Goal: Information Seeking & Learning: Learn about a topic

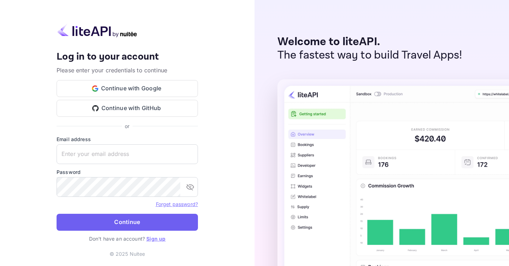
type input "[EMAIL_ADDRESS][DOMAIN_NAME]"
click at [151, 231] on button "Continue" at bounding box center [127, 222] width 141 height 17
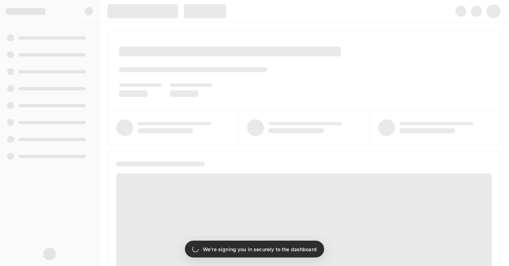
click at [264, 249] on p "We're signing you in securely to the dashboard" at bounding box center [260, 249] width 114 height 7
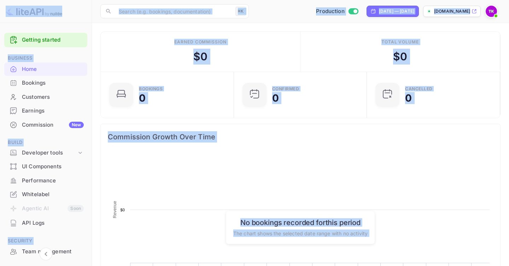
scroll to position [115, 129]
click at [236, 169] on rect at bounding box center [300, 223] width 385 height 141
click at [188, 63] on div "Earned commission $ 0" at bounding box center [201, 52] width 200 height 40
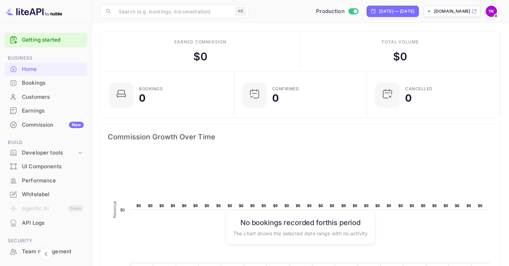
click at [206, 59] on div "$ 0" at bounding box center [200, 57] width 14 height 16
drag, startPoint x: 207, startPoint y: 59, endPoint x: 188, endPoint y: 59, distance: 18.7
click at [188, 59] on div "Earned commission $ 0" at bounding box center [201, 52] width 200 height 40
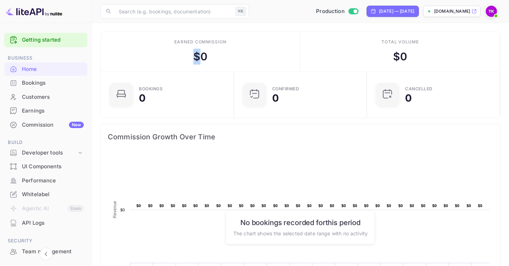
click at [188, 59] on div "Earned commission $ 0" at bounding box center [201, 52] width 200 height 40
click at [55, 79] on div "Bookings" at bounding box center [53, 83] width 62 height 8
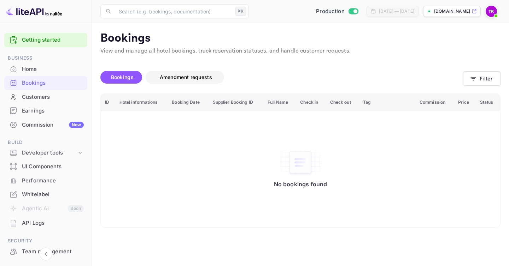
click at [191, 77] on span "Amendment requests" at bounding box center [186, 77] width 52 height 6
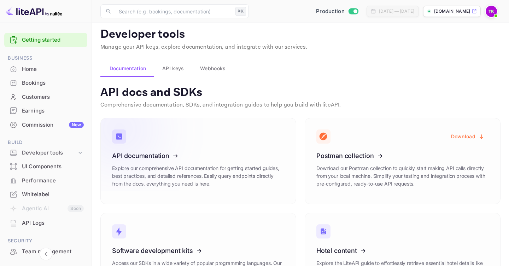
scroll to position [7, 0]
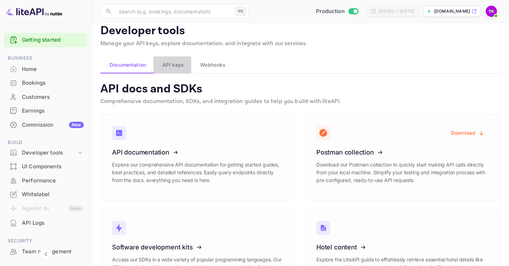
click at [170, 65] on span "API keys" at bounding box center [173, 65] width 22 height 8
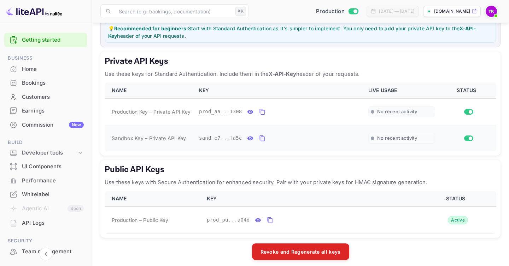
scroll to position [170, 0]
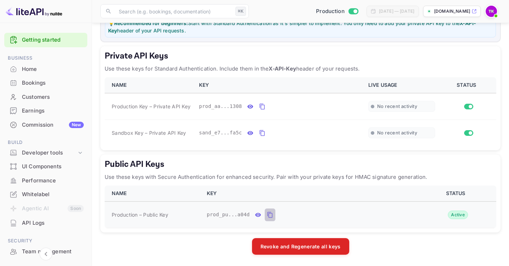
click at [271, 212] on icon "public api keys table" at bounding box center [270, 215] width 6 height 8
click at [265, 108] on icon "private api keys table" at bounding box center [262, 106] width 6 height 8
click at [268, 135] on div "sand_e7...fa5c" at bounding box center [279, 133] width 161 height 13
click at [409, 104] on span "~ 1 req/s in past minute" at bounding box center [404, 107] width 54 height 6
click at [195, 101] on td "prod_aa...1308" at bounding box center [279, 106] width 169 height 27
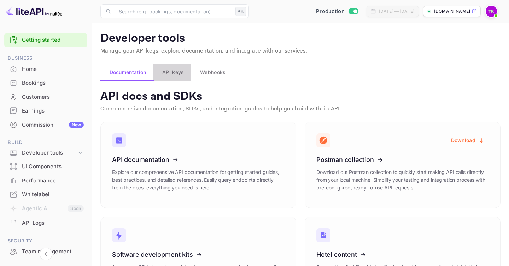
click at [175, 75] on span "API keys" at bounding box center [173, 72] width 22 height 8
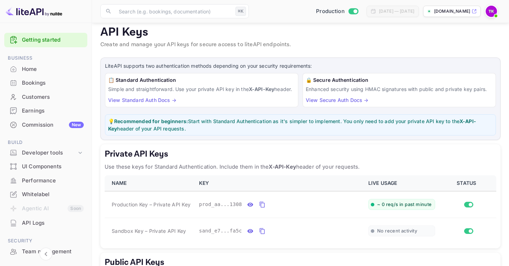
scroll to position [142, 0]
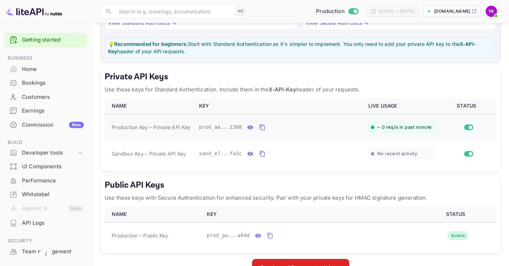
click at [231, 134] on div "prod_aa...1308" at bounding box center [279, 127] width 161 height 13
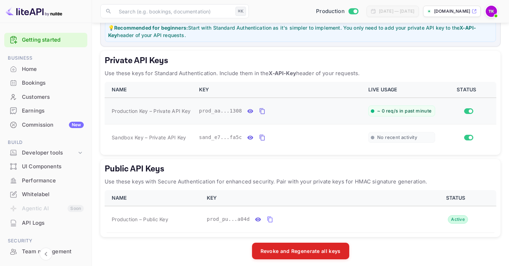
scroll to position [170, 0]
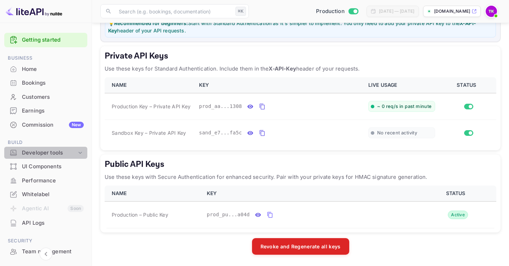
click at [58, 153] on div "Developer tools" at bounding box center [49, 153] width 55 height 8
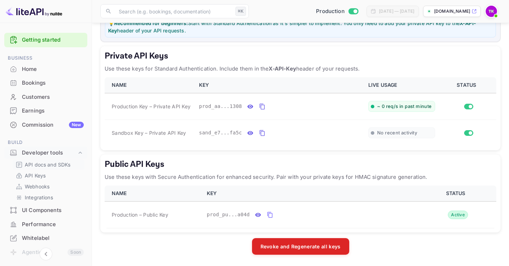
click at [59, 164] on p "API docs and SDKs" at bounding box center [48, 164] width 46 height 7
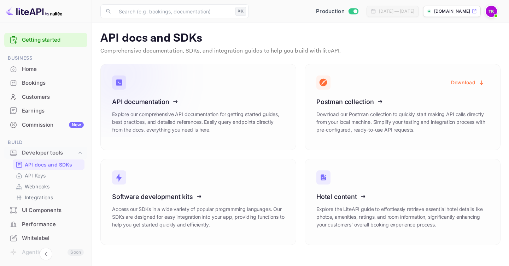
click at [174, 99] on icon at bounding box center [156, 100] width 110 height 73
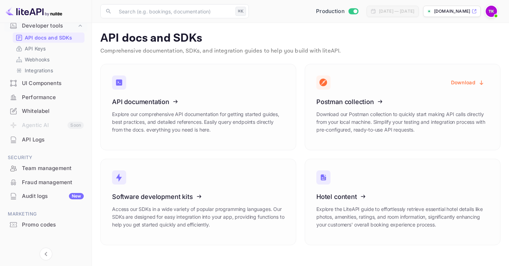
scroll to position [130, 0]
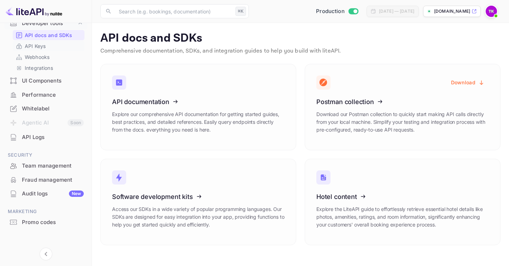
click at [38, 47] on p "API Keys" at bounding box center [35, 45] width 21 height 7
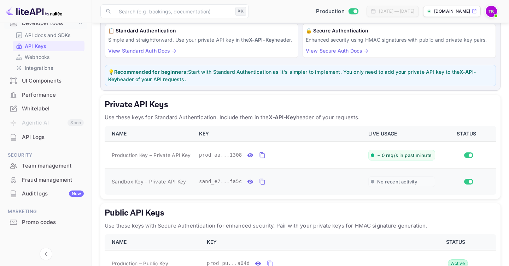
scroll to position [92, 0]
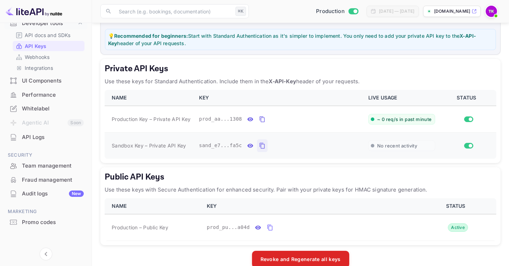
click at [263, 150] on icon "private api keys table" at bounding box center [262, 146] width 6 height 8
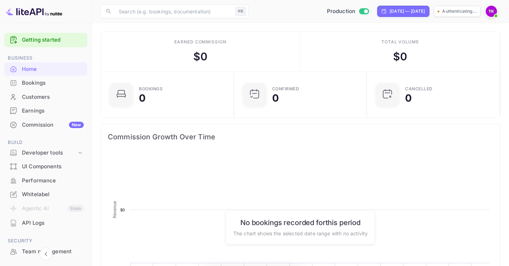
scroll to position [115, 129]
click at [495, 15] on span at bounding box center [495, 15] width 3 height 3
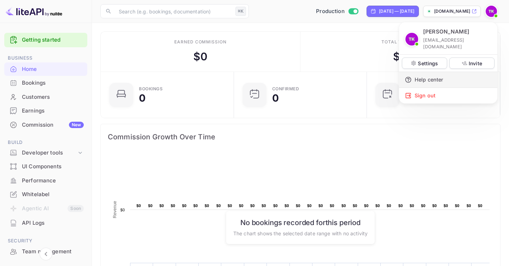
click at [442, 73] on div "Help center" at bounding box center [448, 80] width 98 height 16
click at [464, 13] on div at bounding box center [254, 133] width 509 height 266
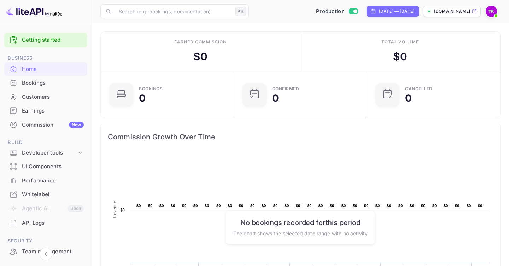
click at [453, 13] on p "[DOMAIN_NAME]" at bounding box center [452, 11] width 36 height 6
click at [490, 12] on img at bounding box center [491, 11] width 11 height 11
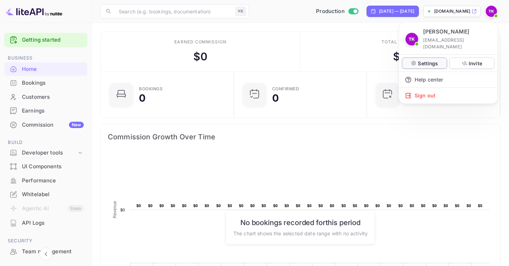
click at [436, 60] on p "Settings" at bounding box center [428, 63] width 20 height 7
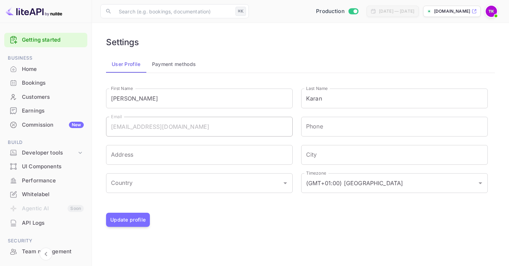
click at [485, 14] on span at bounding box center [491, 11] width 13 height 13
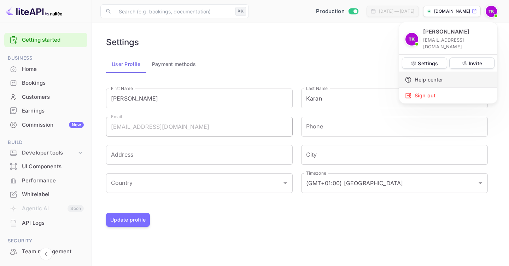
click at [438, 73] on div "Help center" at bounding box center [448, 80] width 98 height 16
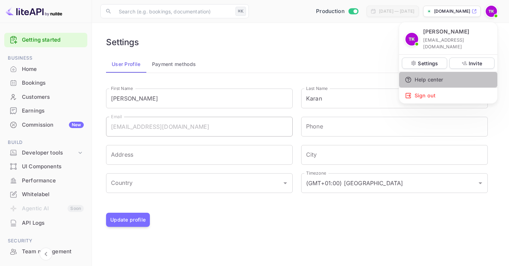
click at [451, 72] on div "Help center" at bounding box center [448, 80] width 98 height 16
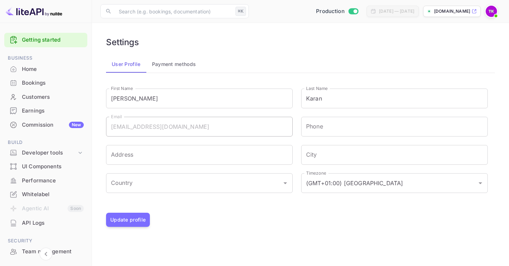
click at [185, 63] on button "Payment methods" at bounding box center [173, 64] width 55 height 17
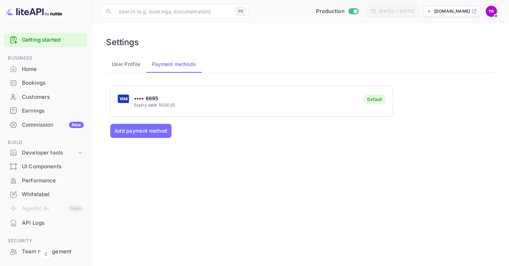
click at [136, 66] on button "User Profile" at bounding box center [126, 64] width 40 height 17
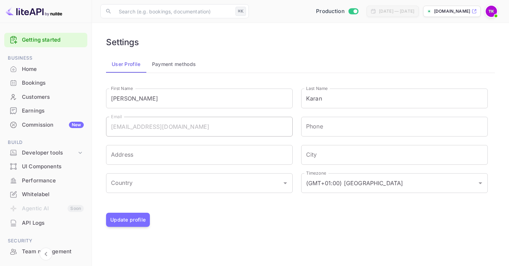
click at [407, 55] on div "Settings User Profile Payment methods First Name [PERSON_NAME] First Name Last …" at bounding box center [300, 131] width 400 height 201
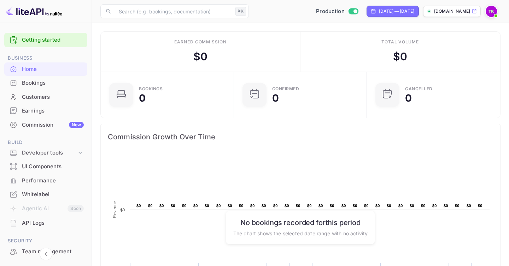
scroll to position [88, 0]
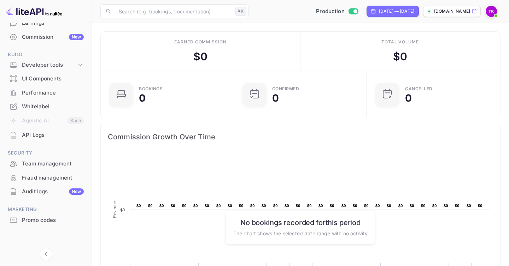
click at [50, 178] on div "Fraud management" at bounding box center [53, 178] width 62 height 8
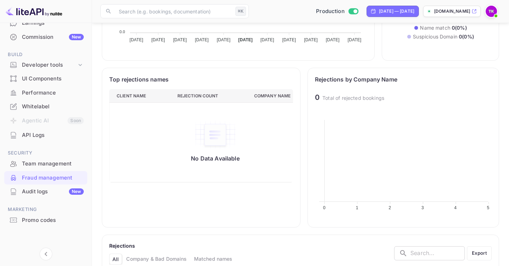
scroll to position [308, 0]
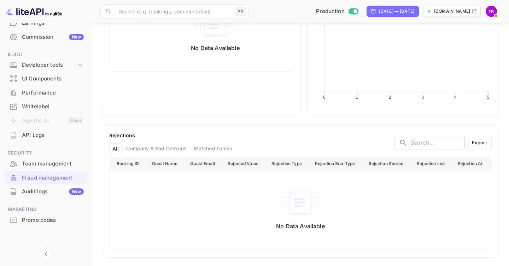
click at [58, 191] on div "Audit logs New" at bounding box center [53, 192] width 62 height 8
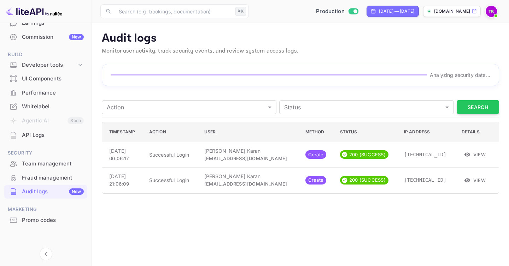
click at [153, 41] on p "Audit logs" at bounding box center [300, 38] width 397 height 14
click at [181, 110] on body "Getting started Business Home Bookings Customers Earnings Commission New Build …" at bounding box center [254, 133] width 509 height 266
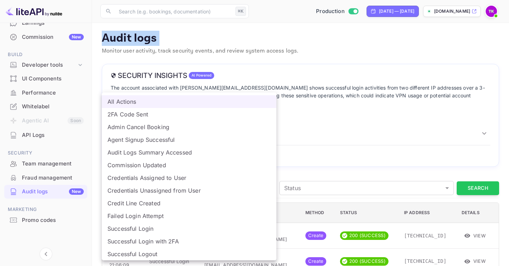
click at [208, 38] on div at bounding box center [254, 133] width 509 height 266
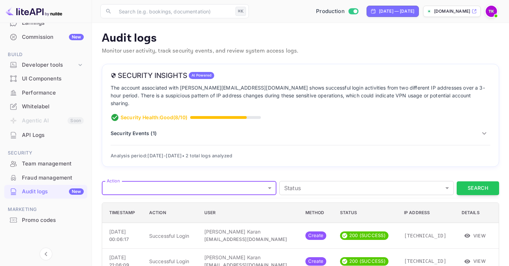
scroll to position [8, 0]
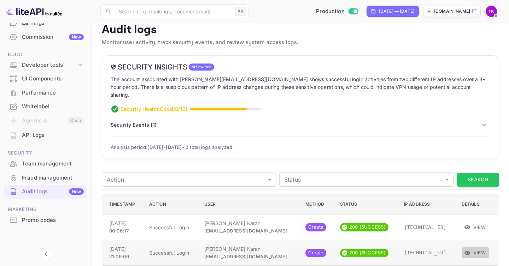
click at [465, 251] on icon "button" at bounding box center [467, 253] width 6 height 4
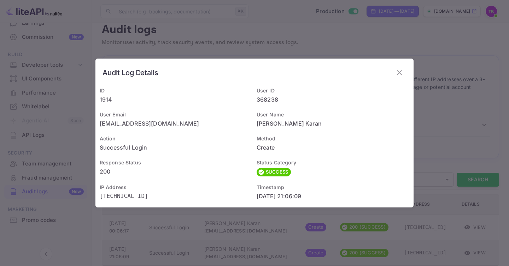
click at [465, 243] on div "Audit Log Details ID 1914 User ID 368238 User Email karan.thakur@planurstay.com…" at bounding box center [254, 133] width 509 height 266
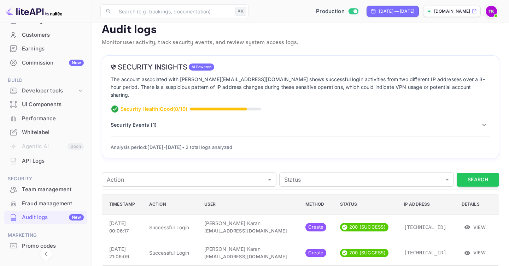
scroll to position [60, 0]
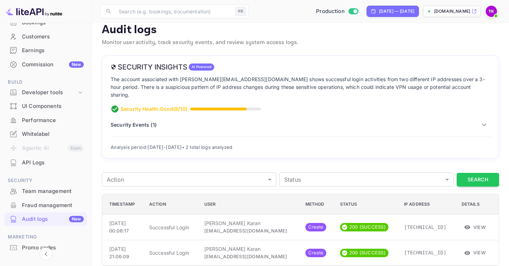
click at [37, 132] on div "Whitelabel" at bounding box center [53, 134] width 62 height 8
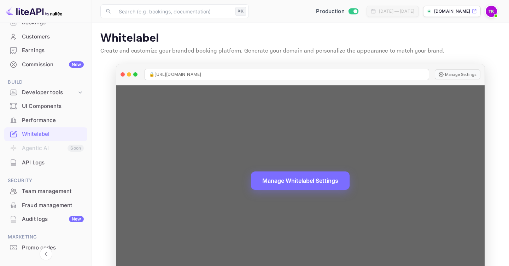
click at [177, 77] on span "🔒 https://great.nuitee.link" at bounding box center [175, 74] width 52 height 6
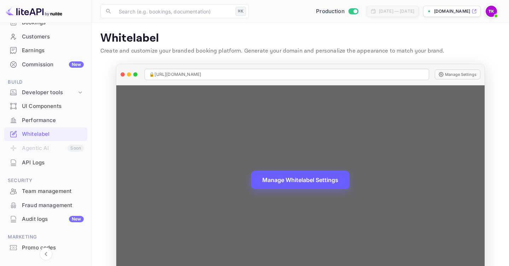
click at [319, 184] on button "Manage Whitelabel Settings" at bounding box center [300, 180] width 99 height 18
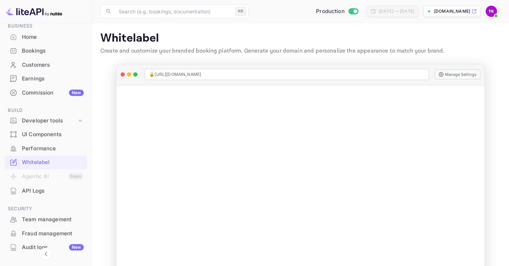
scroll to position [40, 0]
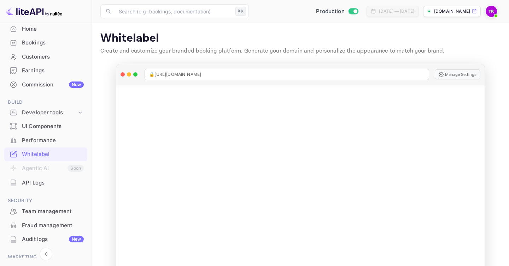
click at [43, 122] on div "UI Components" at bounding box center [45, 127] width 83 height 14
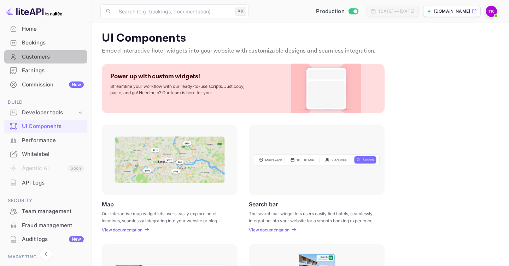
click at [33, 54] on div "Customers" at bounding box center [53, 57] width 62 height 8
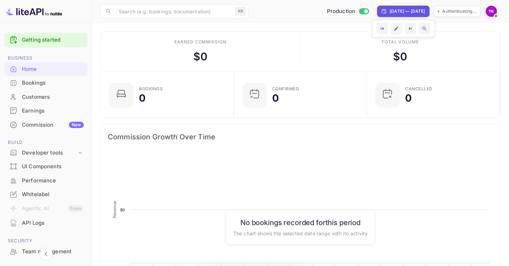
scroll to position [115, 129]
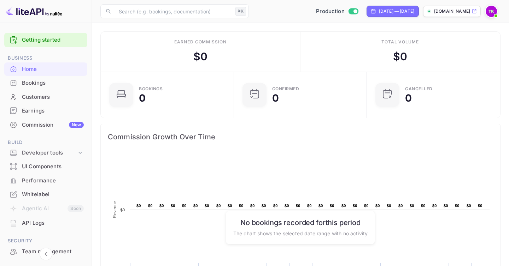
click at [486, 12] on img at bounding box center [491, 11] width 11 height 11
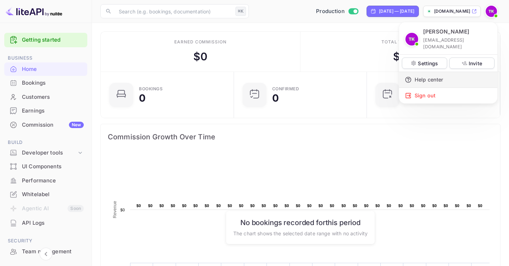
click at [423, 73] on div "Help center" at bounding box center [448, 80] width 98 height 16
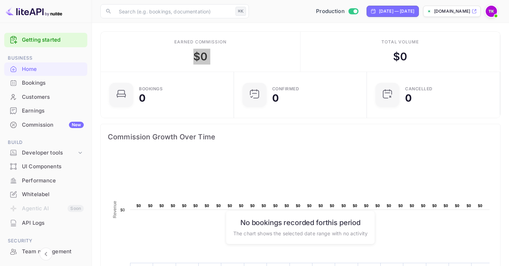
scroll to position [115, 129]
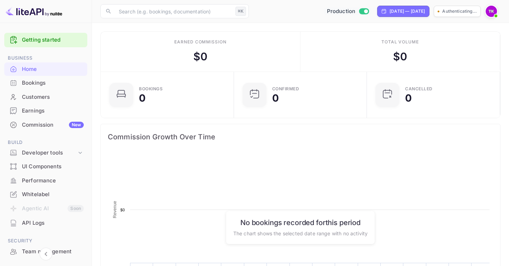
scroll to position [115, 129]
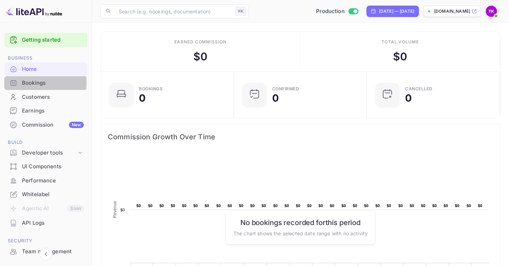
click at [27, 83] on div "Bookings" at bounding box center [53, 83] width 62 height 8
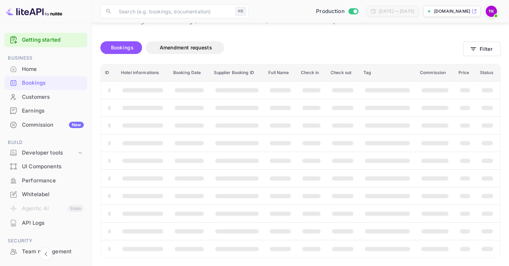
click at [486, 11] on img at bounding box center [491, 11] width 11 height 11
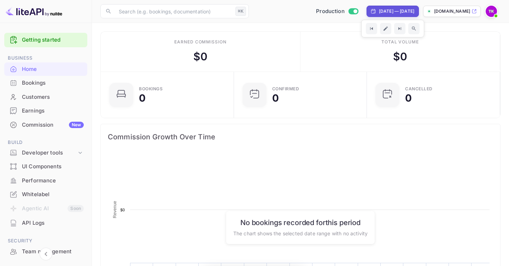
scroll to position [115, 129]
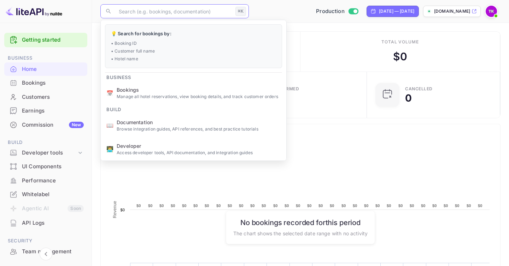
click at [159, 16] on input "text" at bounding box center [173, 11] width 118 height 14
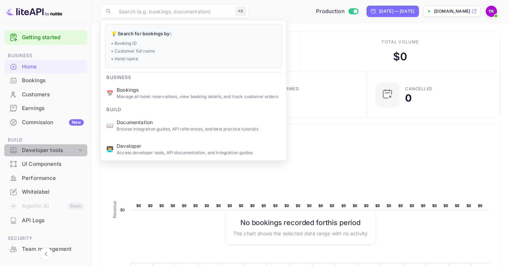
click at [56, 148] on div "Developer tools" at bounding box center [49, 151] width 55 height 8
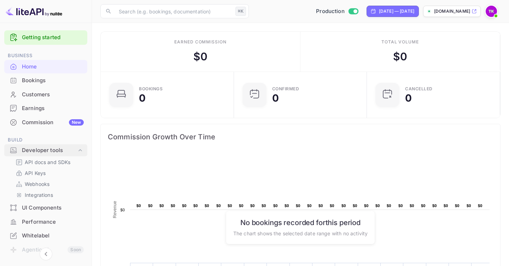
click at [56, 148] on div "Developer tools" at bounding box center [49, 151] width 55 height 8
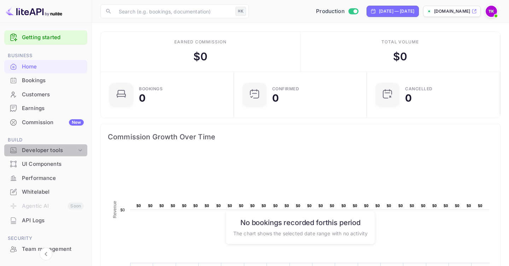
click at [56, 148] on div "Developer tools" at bounding box center [49, 151] width 55 height 8
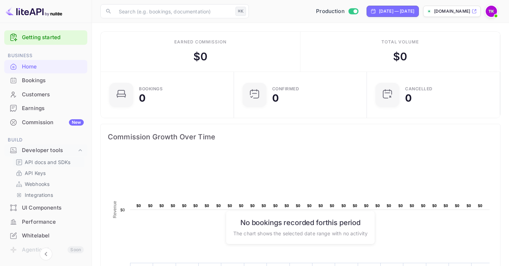
click at [51, 160] on p "API docs and SDKs" at bounding box center [48, 162] width 46 height 7
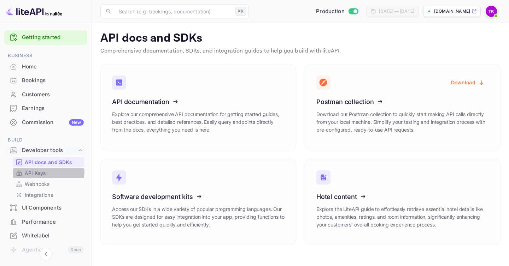
click at [43, 170] on p "API Keys" at bounding box center [35, 173] width 21 height 7
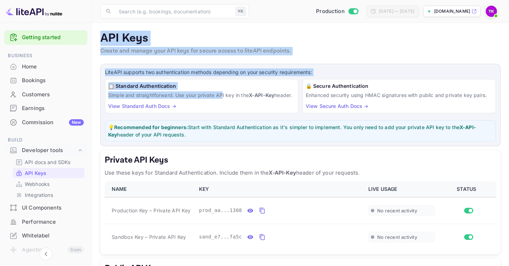
drag, startPoint x: 223, startPoint y: 95, endPoint x: 226, endPoint y: 23, distance: 71.4
click at [226, 23] on main "API Keys Create and manage your API keys for secure access to liteAPI endpoints…" at bounding box center [300, 197] width 417 height 348
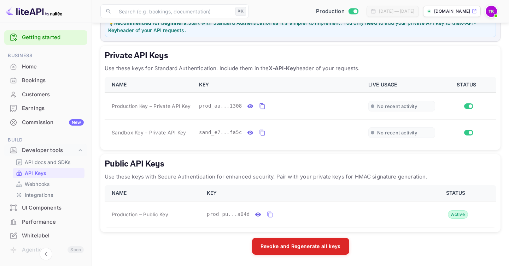
scroll to position [112, 0]
click at [243, 179] on p "Use these keys with Secure Authentication for enhanced security. Pair with your…" at bounding box center [301, 177] width 392 height 8
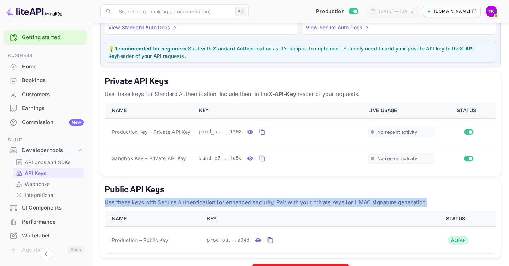
scroll to position [0, 0]
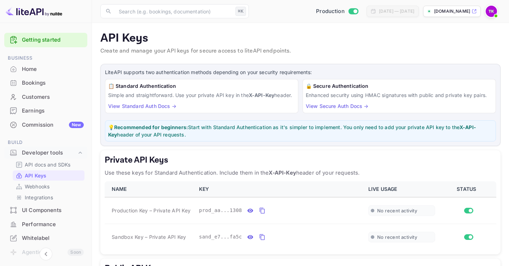
scroll to position [130, 0]
